Goal: Transaction & Acquisition: Purchase product/service

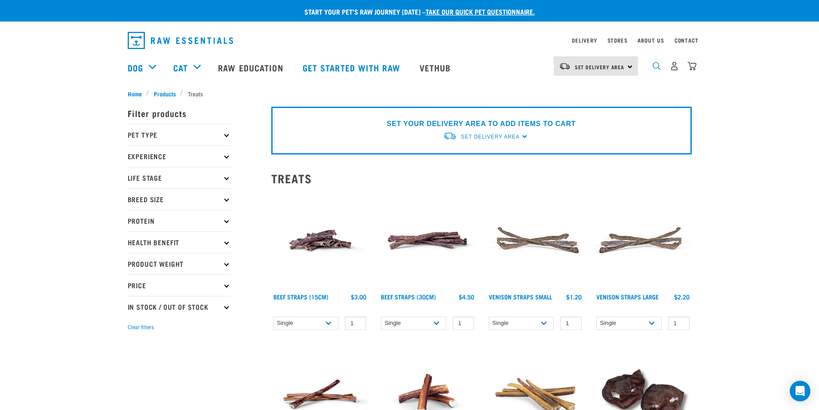
click at [660, 65] on img "dropdown navigation" at bounding box center [657, 66] width 8 height 8
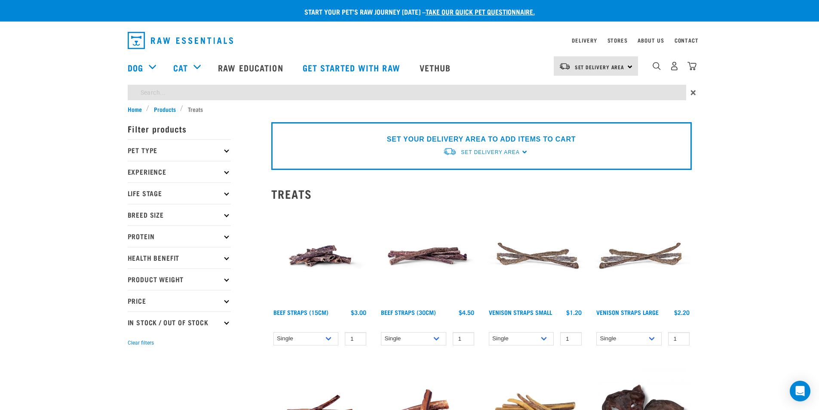
click at [541, 92] on input "search" at bounding box center [407, 92] width 559 height 15
type input "mackerel"
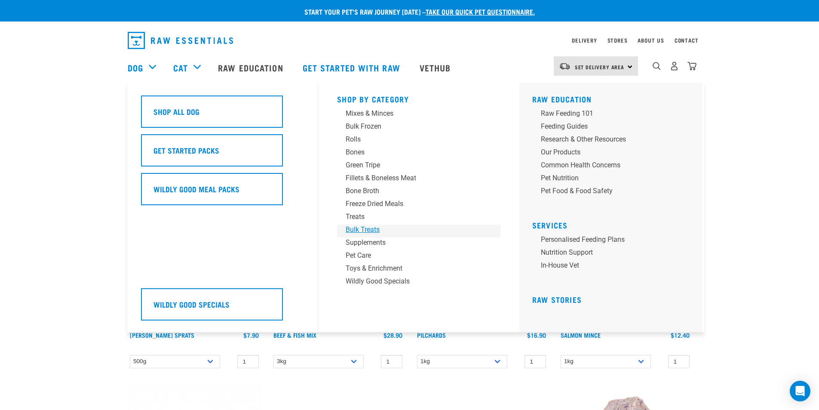
click at [357, 227] on div "Bulk Treats" at bounding box center [413, 229] width 134 height 10
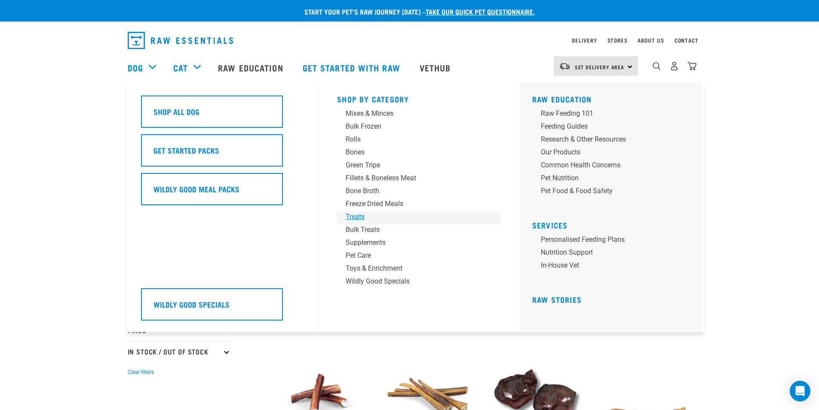
click at [354, 218] on div "Treats" at bounding box center [413, 217] width 134 height 10
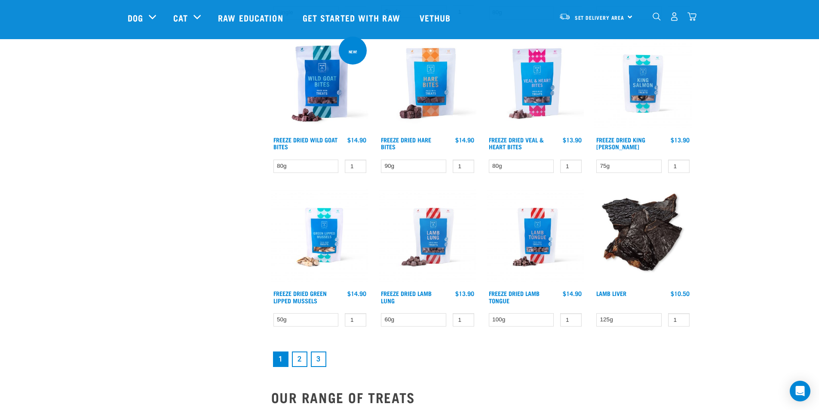
scroll to position [1032, 0]
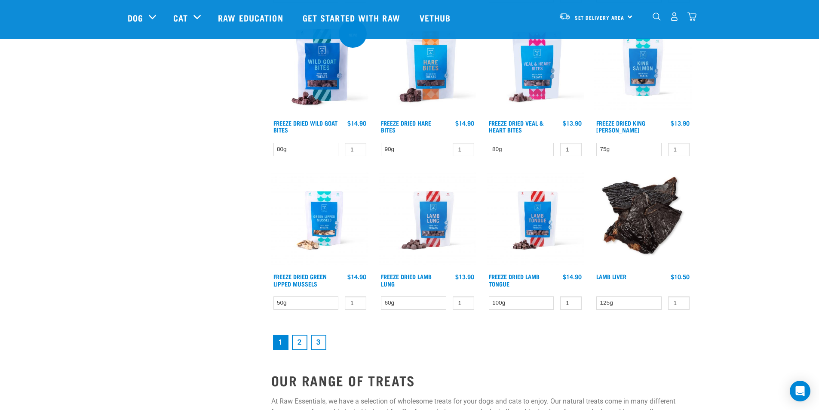
click at [296, 345] on link "2" at bounding box center [299, 342] width 15 height 15
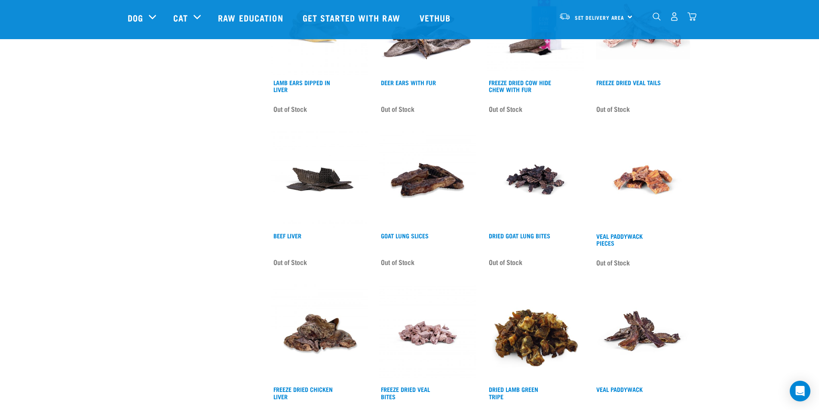
scroll to position [1032, 0]
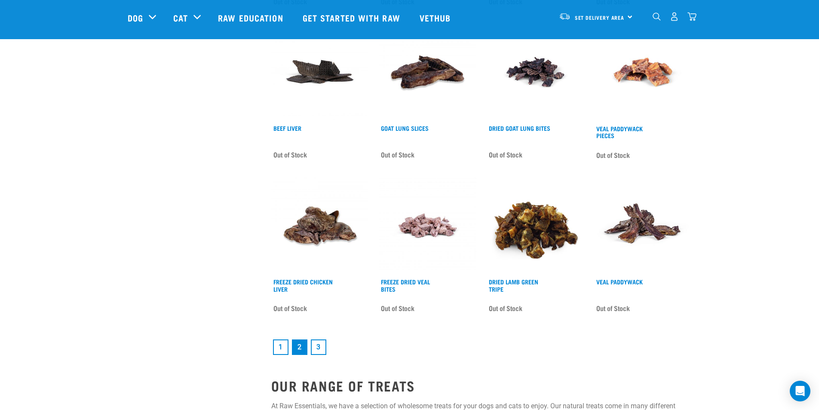
click at [316, 347] on link "3" at bounding box center [318, 346] width 15 height 15
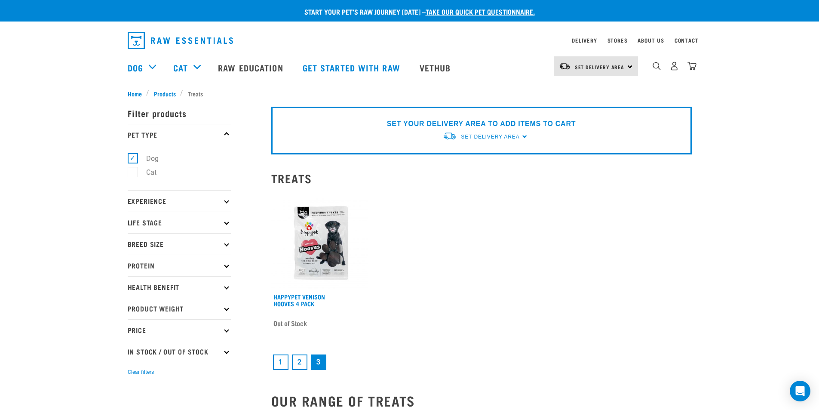
click at [77, 83] on nav "Set Delivery Area [GEOGRAPHIC_DATA] [GEOGRAPHIC_DATA] Dog Shop All Dog Cat" at bounding box center [409, 67] width 819 height 34
